Goal: Task Accomplishment & Management: Use online tool/utility

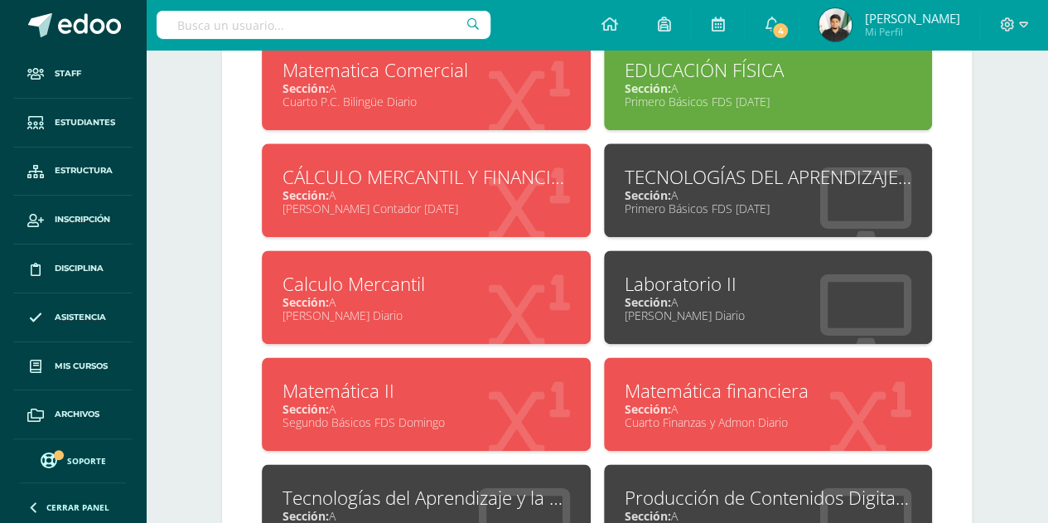
scroll to position [934, 0]
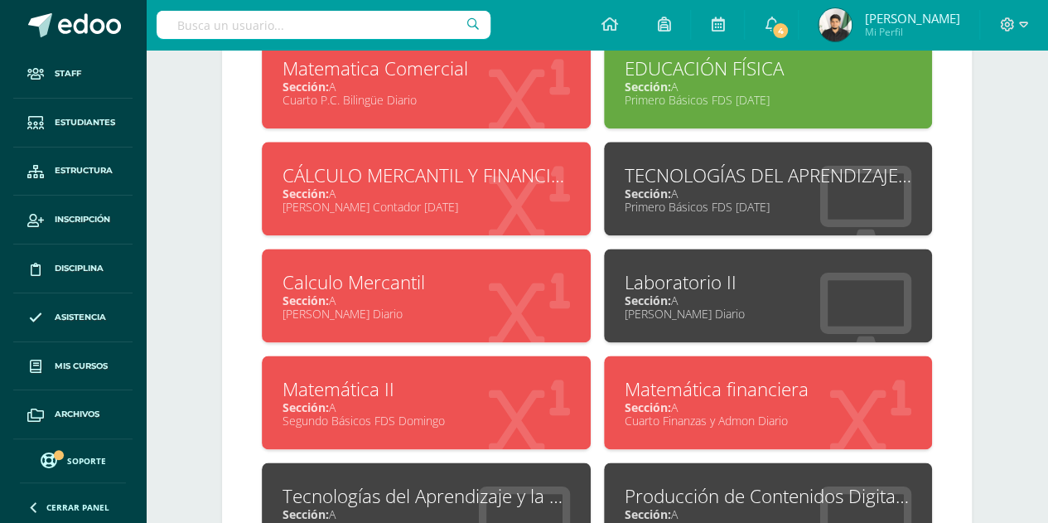
click at [499, 199] on div "[PERSON_NAME] Contador [DATE]" at bounding box center [427, 207] width 288 height 16
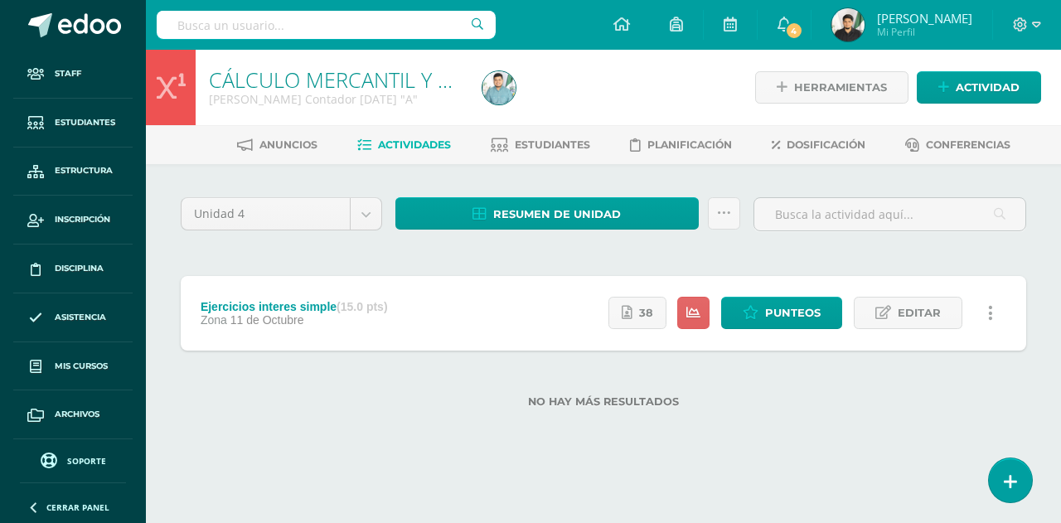
click at [50, 507] on span "Cerrar panel" at bounding box center [77, 507] width 63 height 12
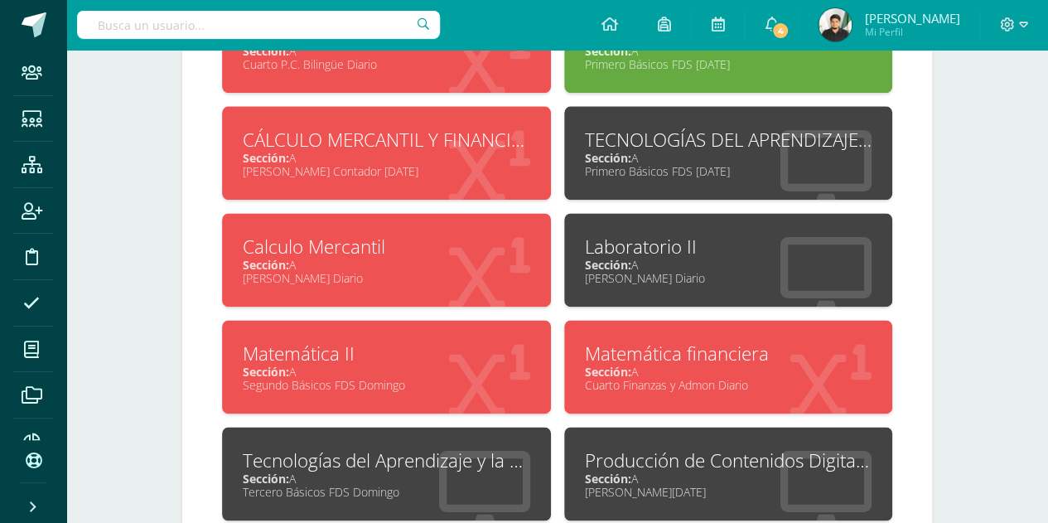
scroll to position [980, 0]
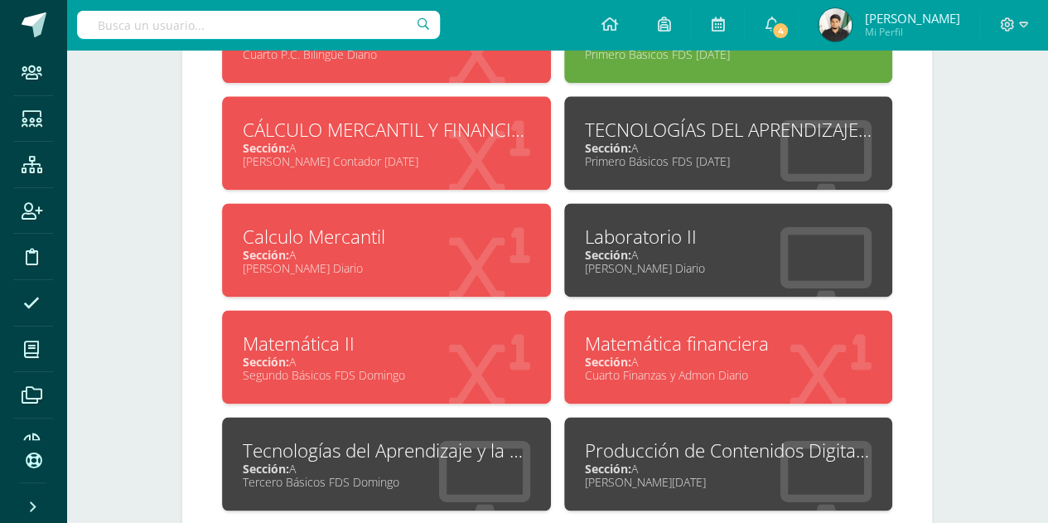
click at [424, 145] on div "Sección: A" at bounding box center [387, 148] width 288 height 16
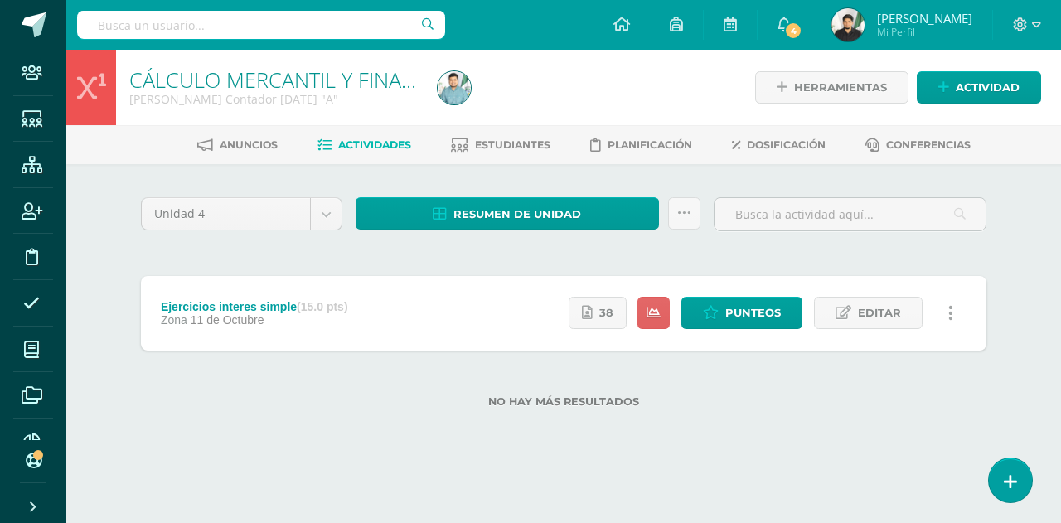
click at [347, 327] on div "Ejercicios interes simple (15.0 pts) Zona 11 de Octubre" at bounding box center [254, 313] width 226 height 75
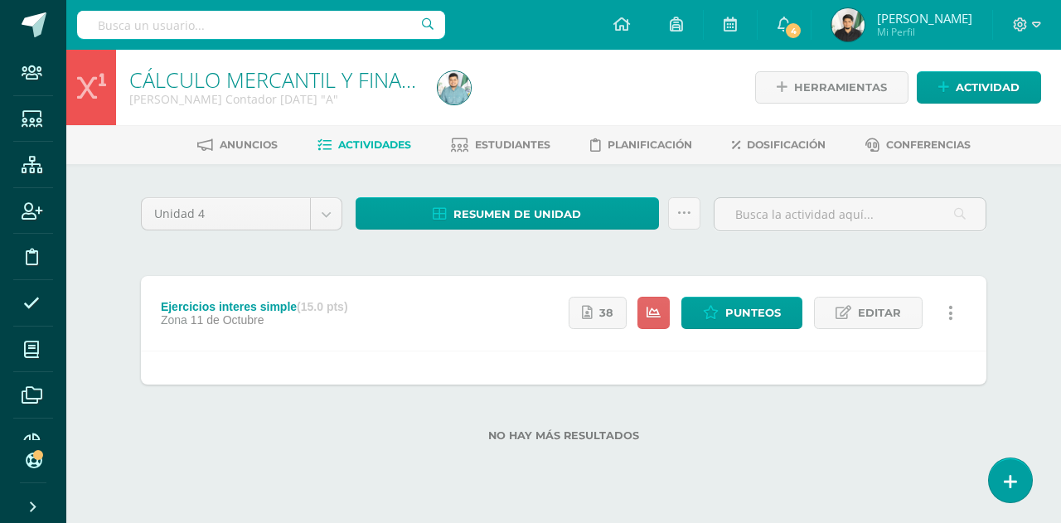
click at [265, 306] on div "Ejercicios interes simple (15.0 pts)" at bounding box center [254, 306] width 187 height 13
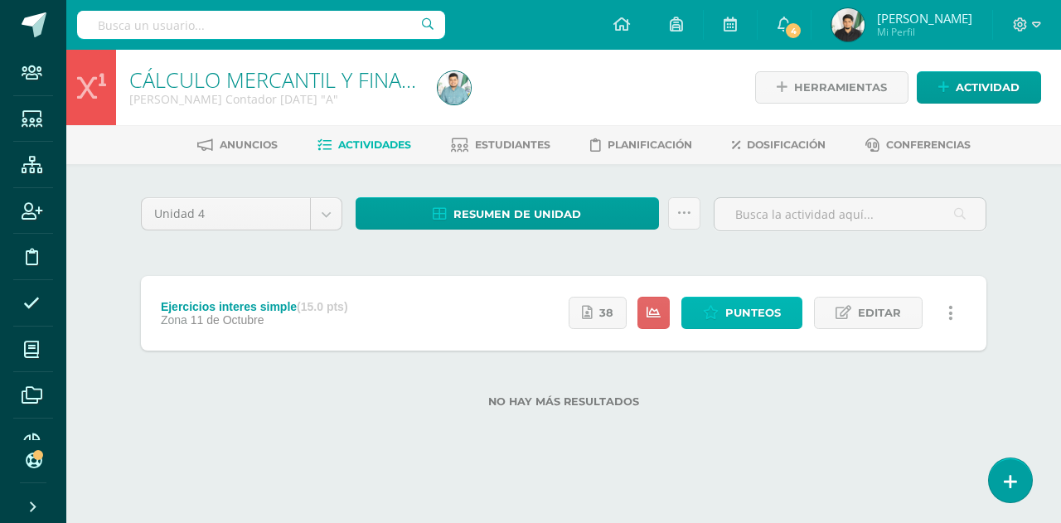
click at [756, 316] on span "Punteos" at bounding box center [753, 312] width 56 height 31
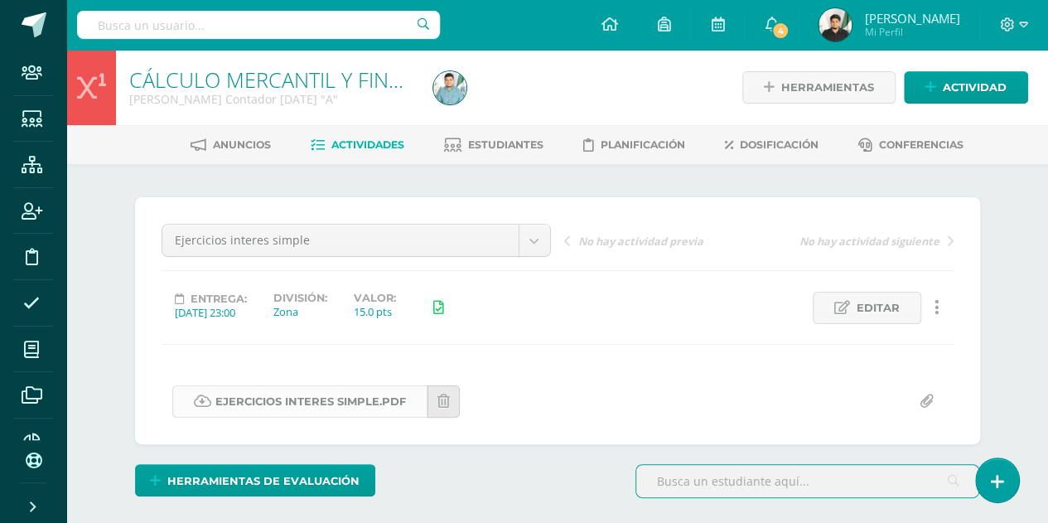
click at [346, 400] on link "Ejercicios interes simple.pdf" at bounding box center [299, 401] width 255 height 32
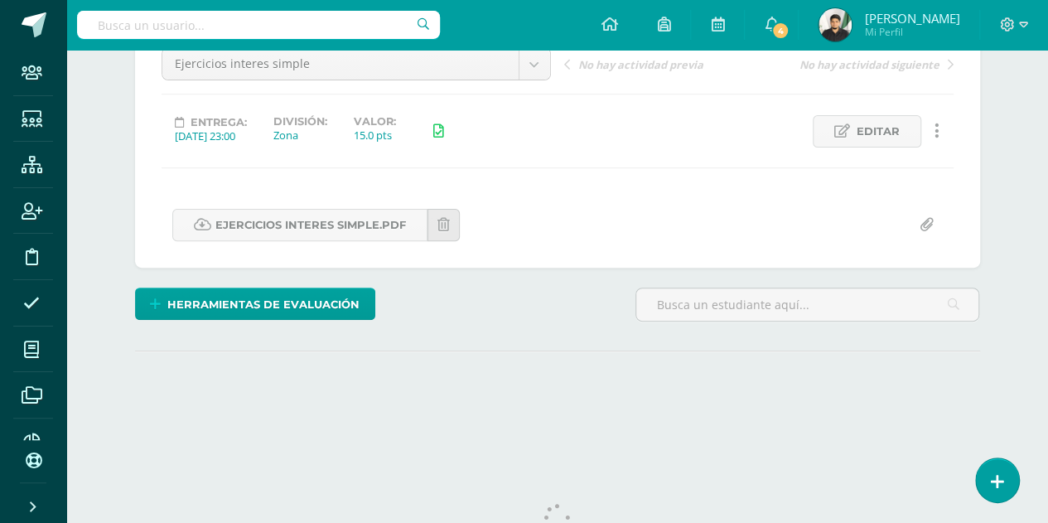
scroll to position [70, 0]
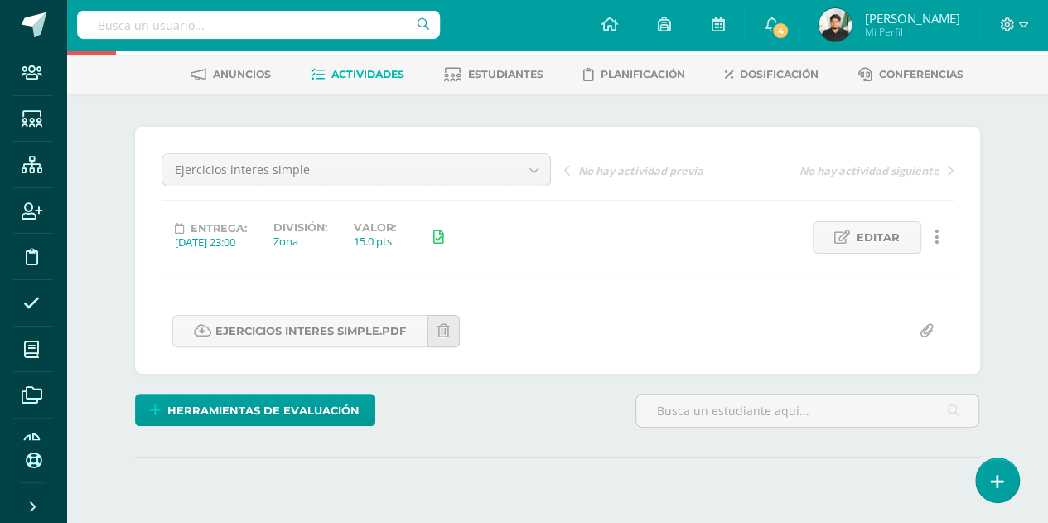
click at [926, 335] on input "file" at bounding box center [927, 331] width 32 height 32
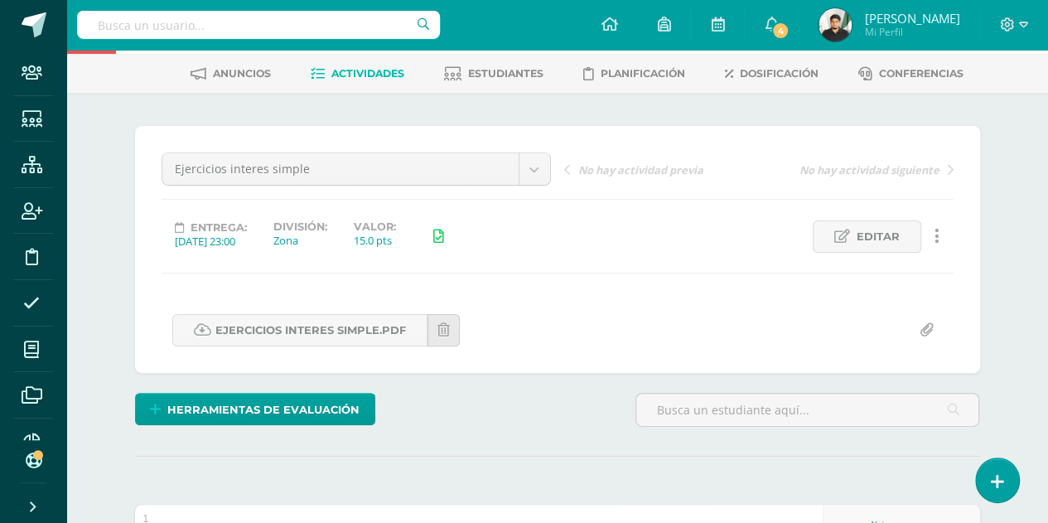
scroll to position [73, 0]
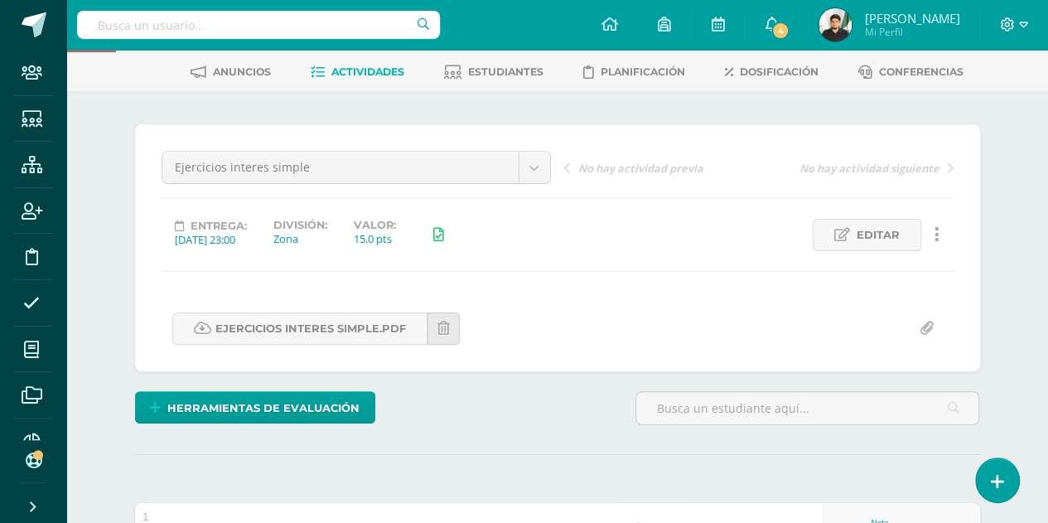
type input "C:\fakepath\Respuestas a Ejercicios.pdf"
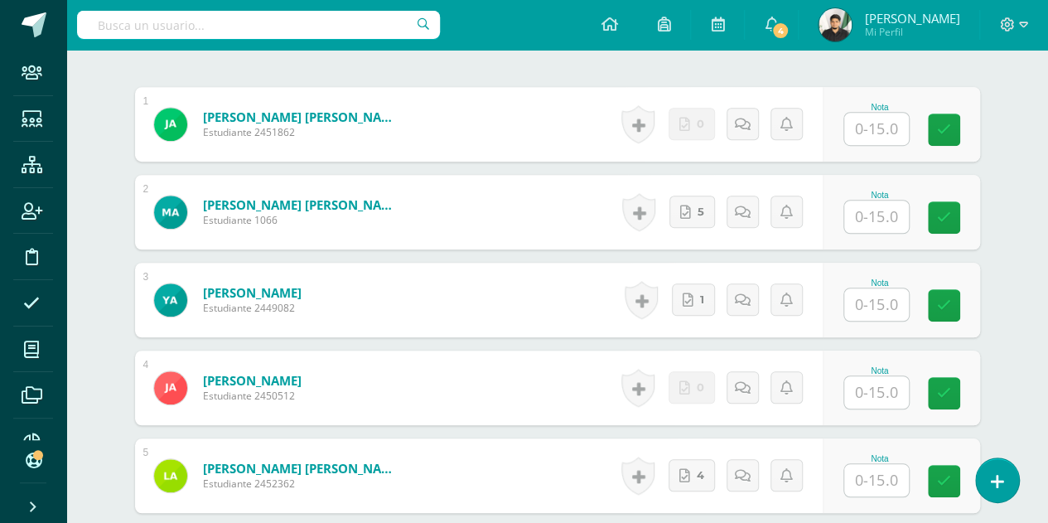
scroll to position [491, 0]
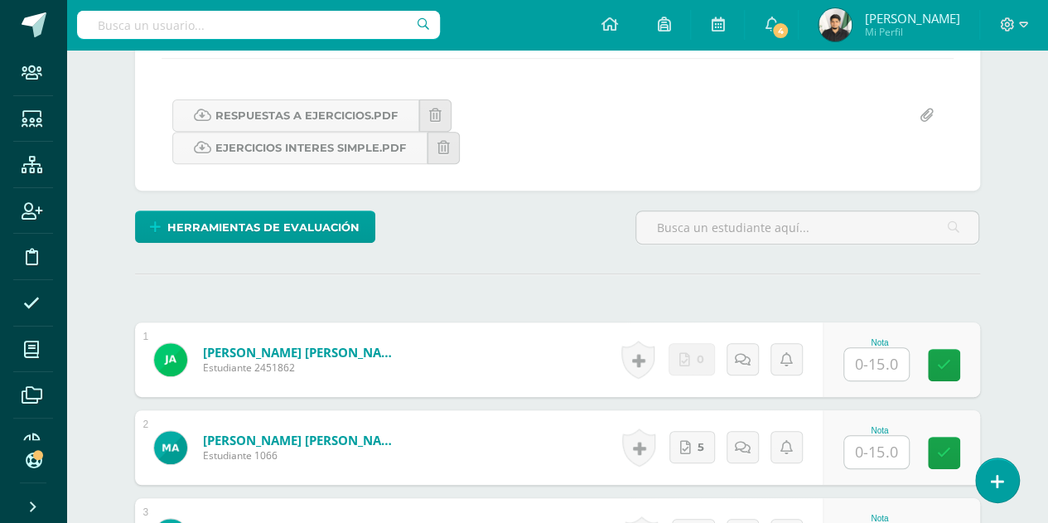
scroll to position [284, 0]
